Goal: Information Seeking & Learning: Check status

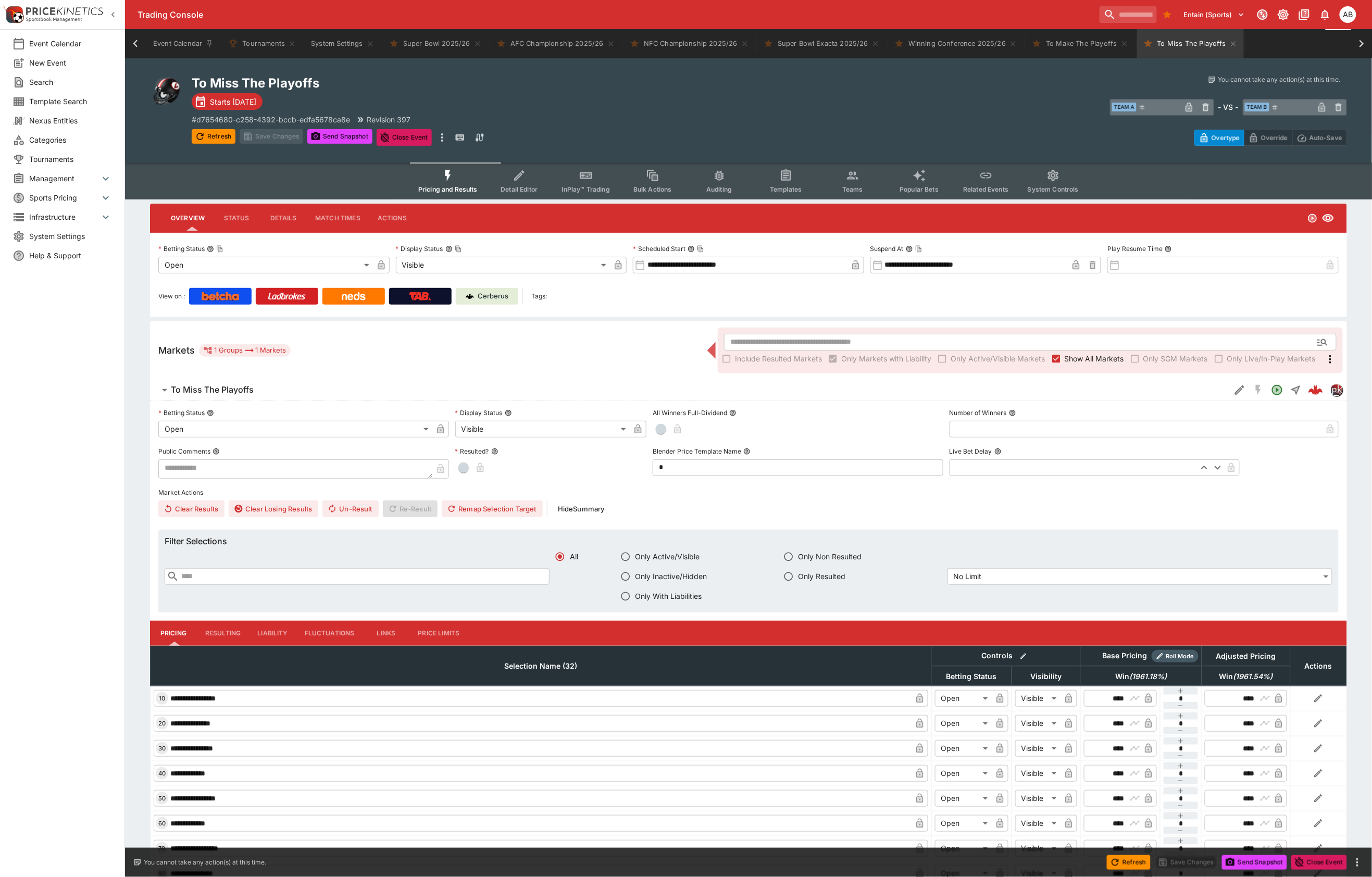
scroll to position [0, 90]
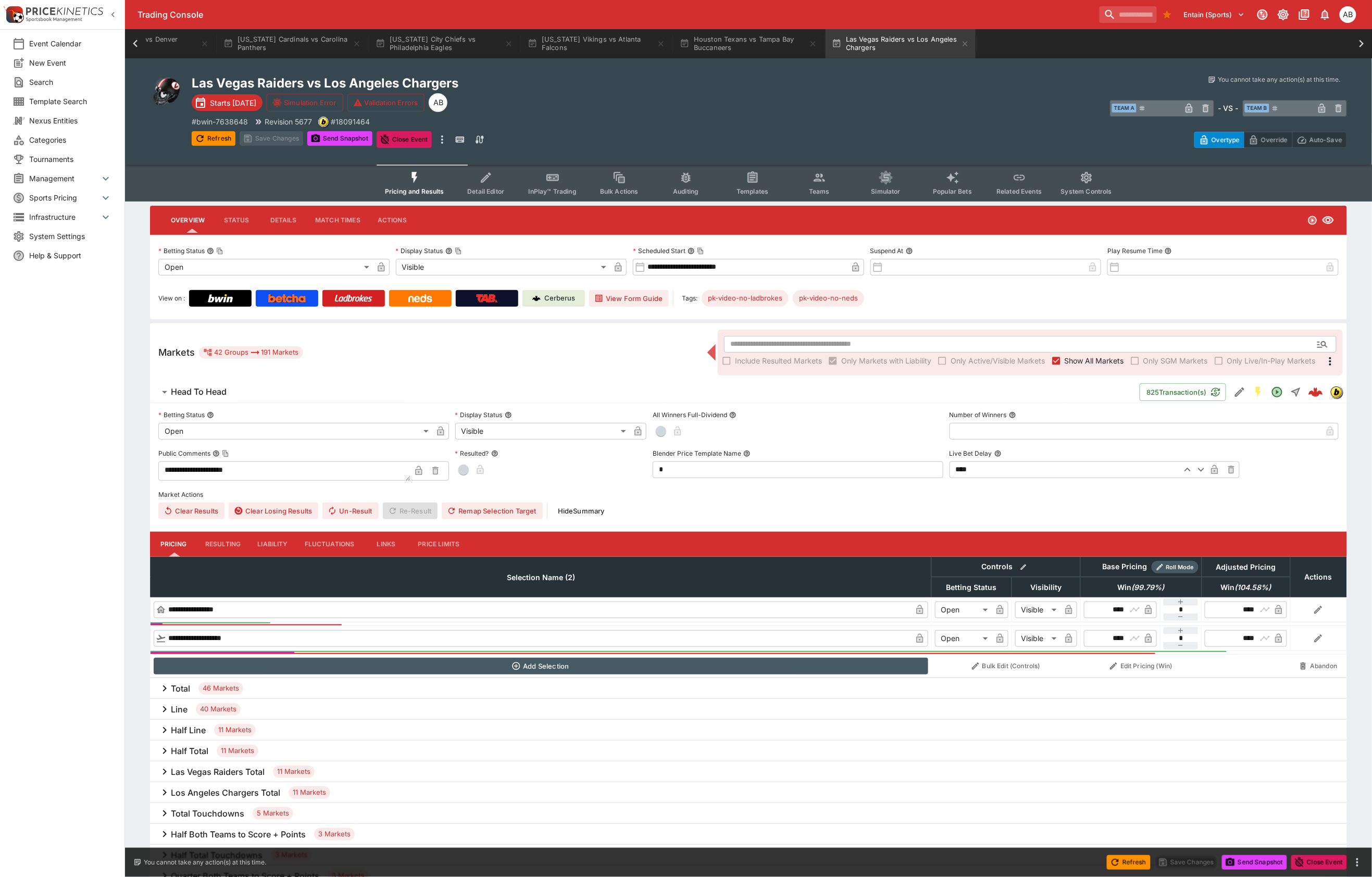
scroll to position [0, 2075]
